Goal: Information Seeking & Learning: Learn about a topic

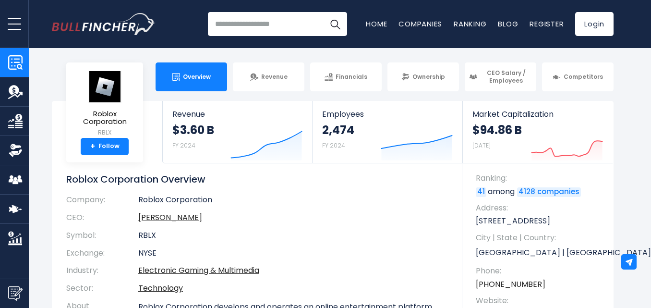
click at [45, 61] on body "Overview Revenue Financials Ratios" at bounding box center [325, 154] width 651 height 308
click at [14, 68] on img "Company Overview" at bounding box center [15, 62] width 14 height 14
